Goal: Task Accomplishment & Management: Manage account settings

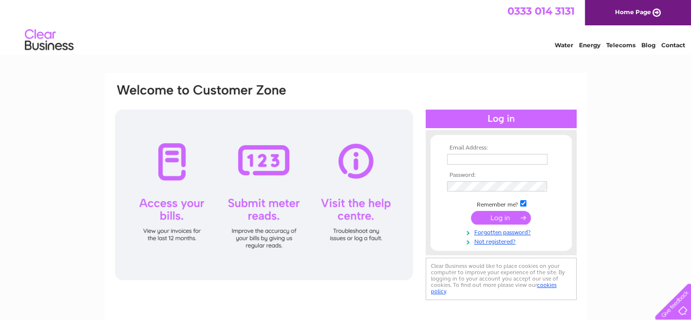
click at [462, 158] on input "text" at bounding box center [497, 159] width 100 height 11
type input "w.b.anderson@btinternet.com"
click at [471, 212] on input "submit" at bounding box center [501, 219] width 60 height 14
click at [499, 217] on input "submit" at bounding box center [501, 219] width 60 height 14
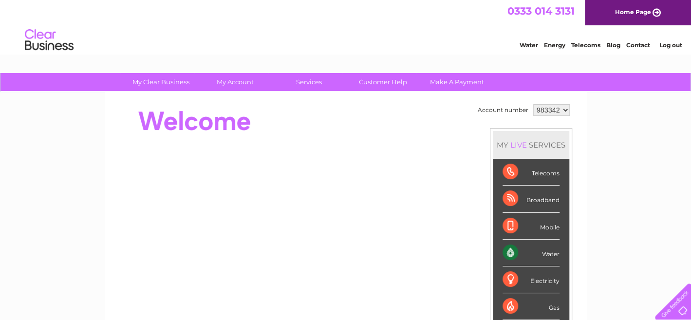
click at [515, 249] on div "Water" at bounding box center [530, 252] width 57 height 27
click at [505, 248] on div "Water" at bounding box center [530, 252] width 57 height 27
click at [542, 249] on div "Water" at bounding box center [530, 252] width 57 height 27
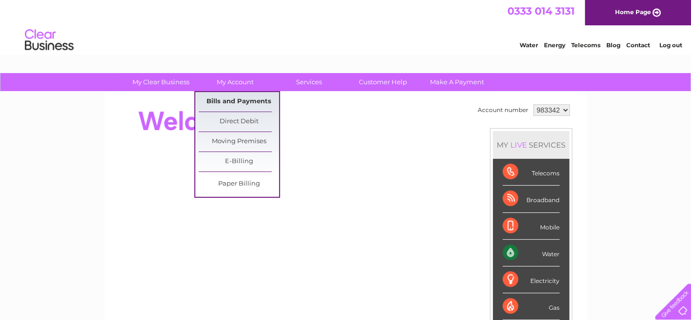
click at [240, 98] on link "Bills and Payments" at bounding box center [239, 101] width 80 height 19
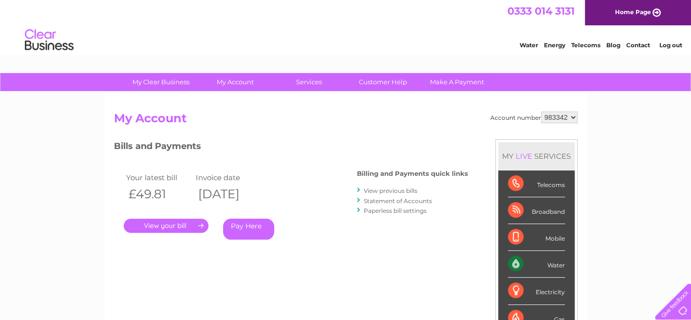
click at [171, 221] on link "." at bounding box center [166, 226] width 85 height 14
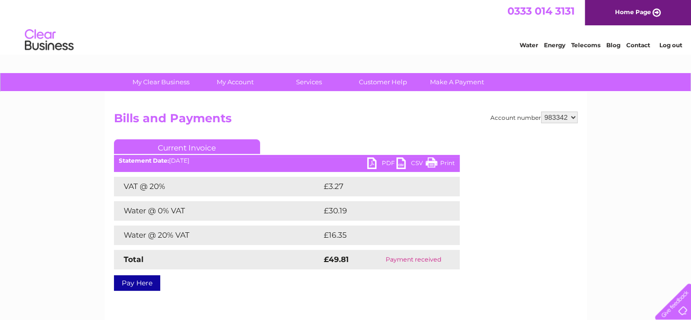
click at [373, 156] on ul "Current Invoice" at bounding box center [287, 148] width 346 height 18
click at [374, 161] on link "PDF" at bounding box center [381, 164] width 29 height 14
